Goal: Navigation & Orientation: Go to known website

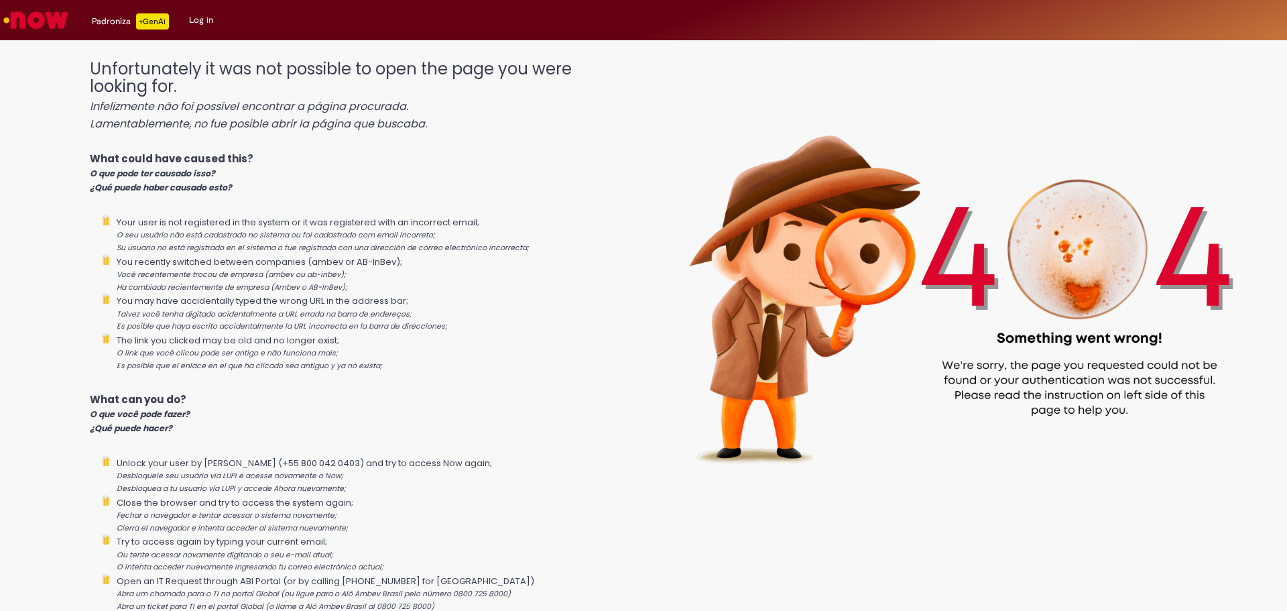
click at [200, 21] on link "Log in" at bounding box center [201, 20] width 44 height 40
